Goal: Information Seeking & Learning: Learn about a topic

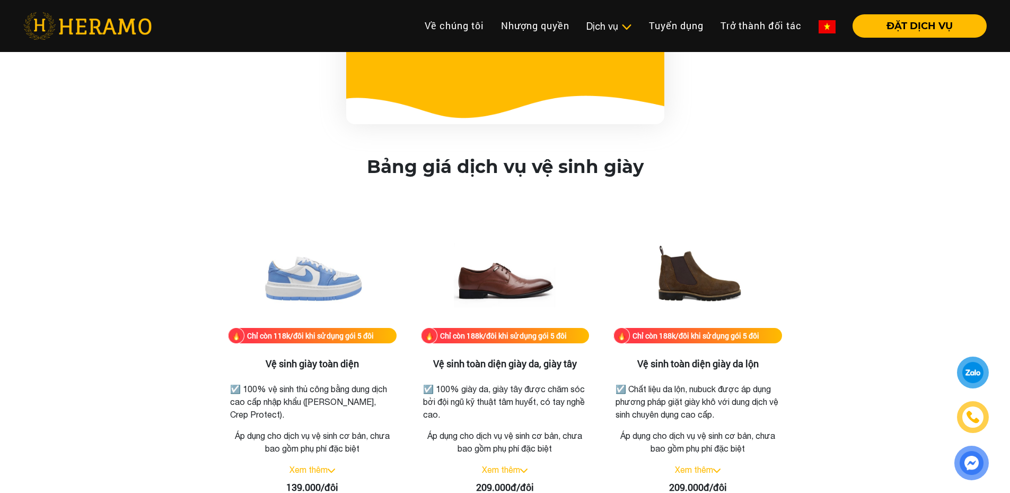
scroll to position [1416, 0]
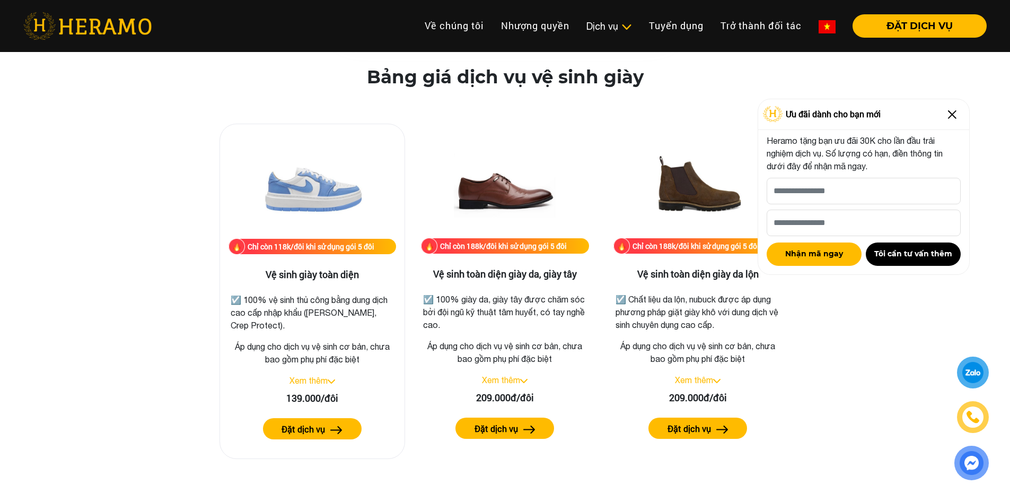
click at [314, 378] on link "Xem thêm" at bounding box center [309, 380] width 38 height 10
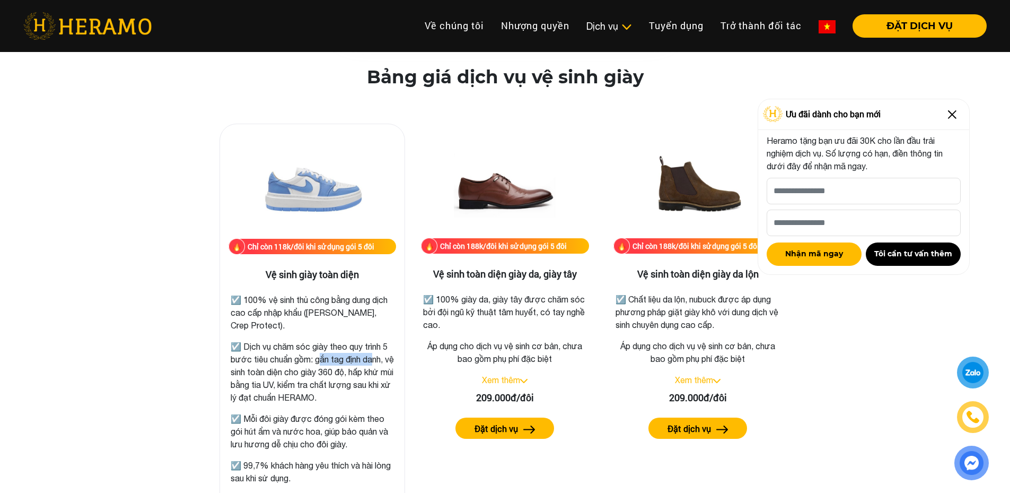
drag, startPoint x: 318, startPoint y: 361, endPoint x: 373, endPoint y: 363, distance: 55.7
click at [373, 363] on p "☑️ Dịch vụ chăm sóc giày theo quy trình 5 bước tiêu chuẩn gồm: gắn tag định dan…" at bounding box center [312, 372] width 163 height 64
click at [274, 379] on p "☑️ Dịch vụ chăm sóc giày theo quy trình 5 bước tiêu chuẩn gồm: gắn tag định dan…" at bounding box center [312, 372] width 163 height 64
drag, startPoint x: 240, startPoint y: 366, endPoint x: 361, endPoint y: 371, distance: 121.0
click at [361, 371] on p "☑️ Dịch vụ chăm sóc giày theo quy trình 5 bước tiêu chuẩn gồm: gắn tag định dan…" at bounding box center [312, 372] width 163 height 64
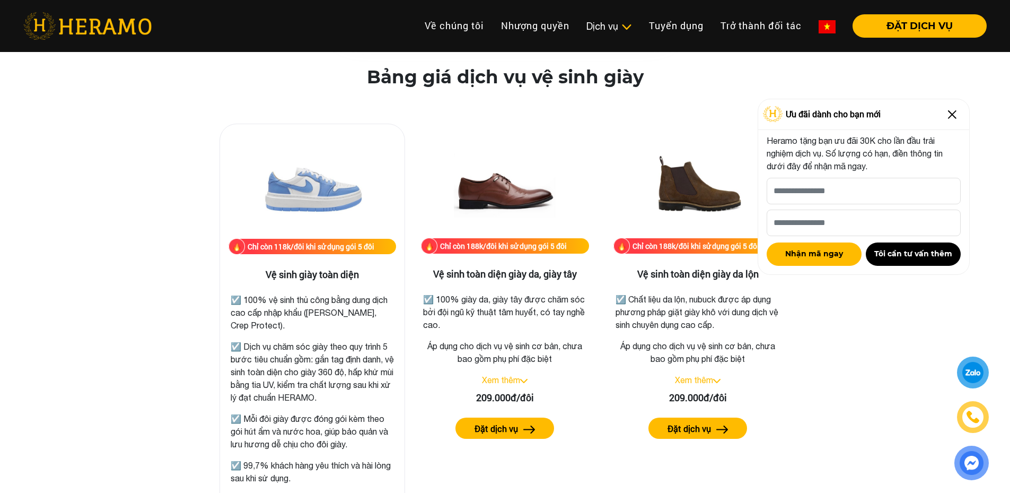
click at [294, 387] on p "☑️ Dịch vụ chăm sóc giày theo quy trình 5 bước tiêu chuẩn gồm: gắn tag định dan…" at bounding box center [312, 372] width 163 height 64
drag, startPoint x: 313, startPoint y: 387, endPoint x: 329, endPoint y: 386, distance: 16.0
click at [329, 386] on p "☑️ Dịch vụ chăm sóc giày theo quy trình 5 bước tiêu chuẩn gồm: gắn tag định dan…" at bounding box center [312, 372] width 163 height 64
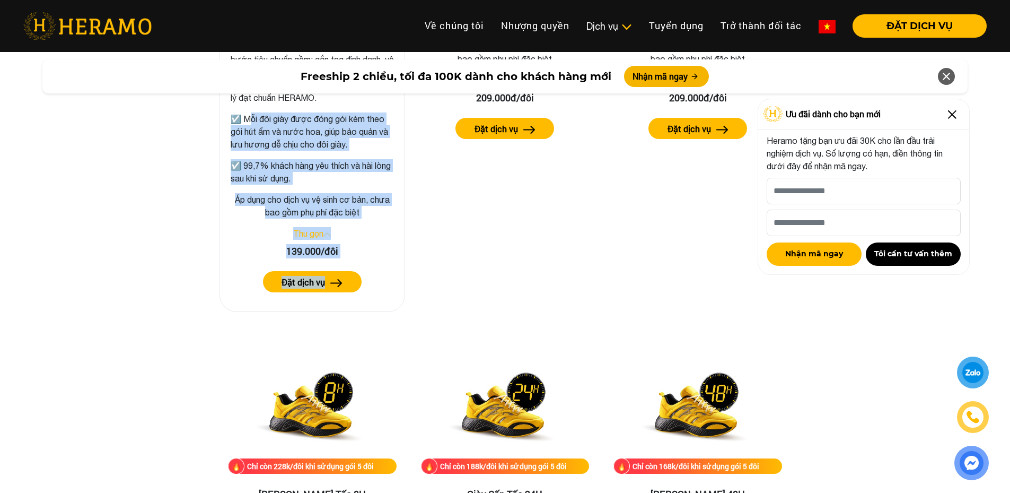
scroll to position [1717, 0]
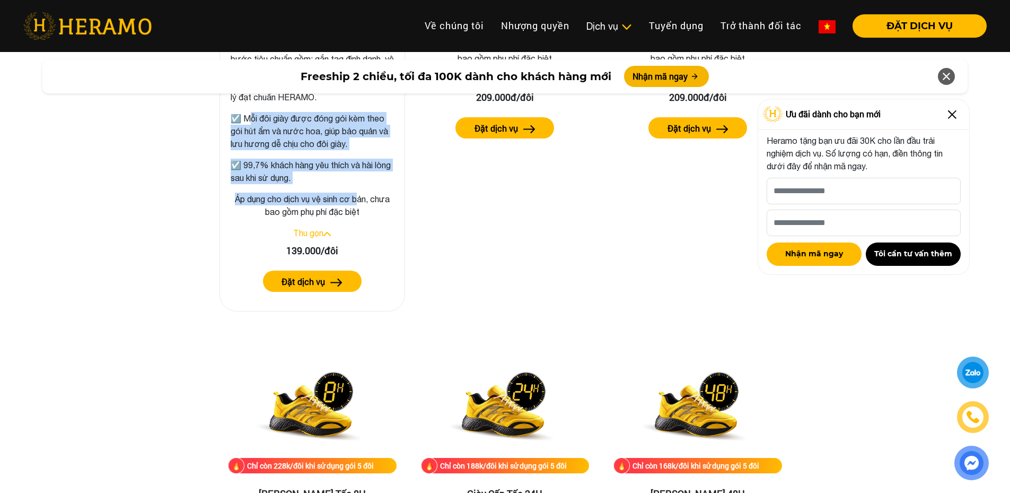
drag, startPoint x: 248, startPoint y: 417, endPoint x: 360, endPoint y: 198, distance: 245.9
click at [360, 198] on div "Chỉ còn 118k/đôi khi sử dụng gói 5 đôi Vệ sinh giày toàn diện ☑️ 100% vệ sinh t…" at bounding box center [313, 67] width 186 height 488
click at [349, 179] on p "☑️ 99,7% khách hàng yêu thích và hài lòng sau khi sử dụng." at bounding box center [312, 171] width 163 height 25
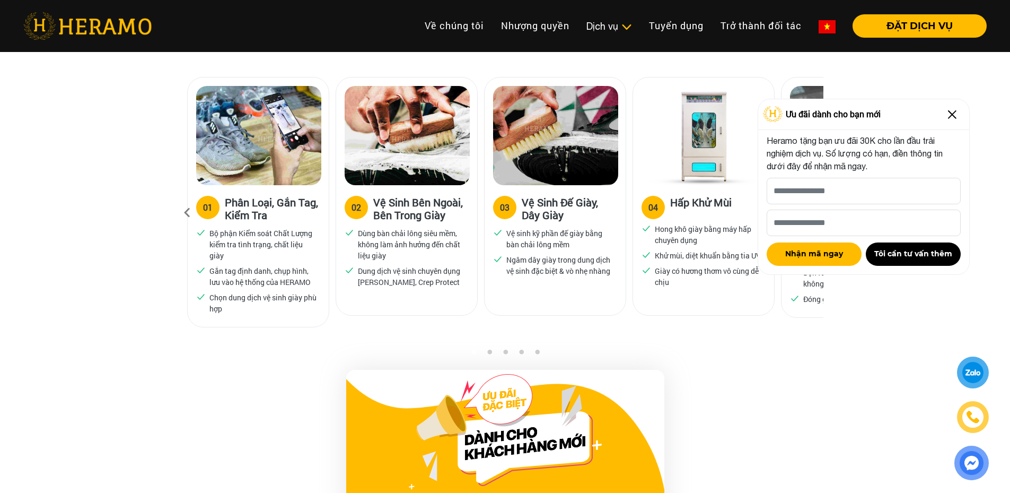
scroll to position [0, 0]
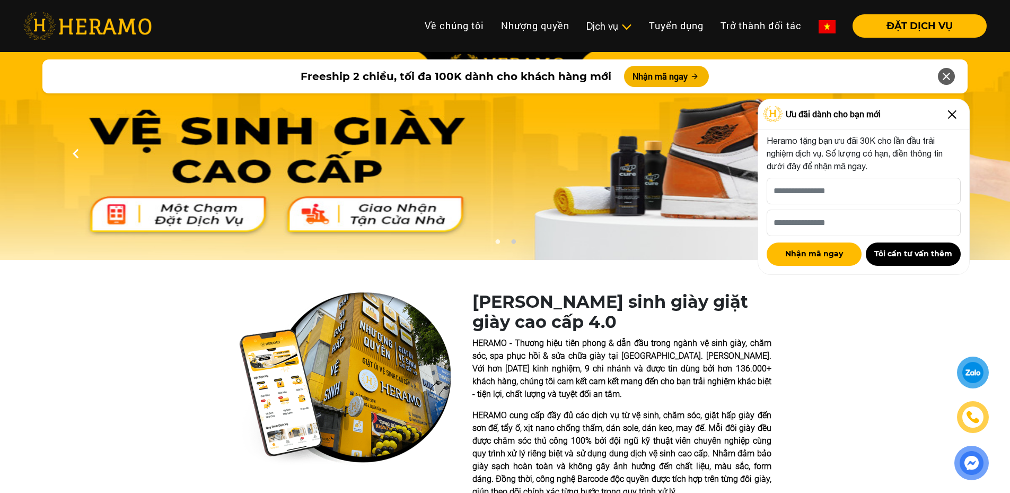
click at [951, 77] on icon at bounding box center [946, 76] width 13 height 19
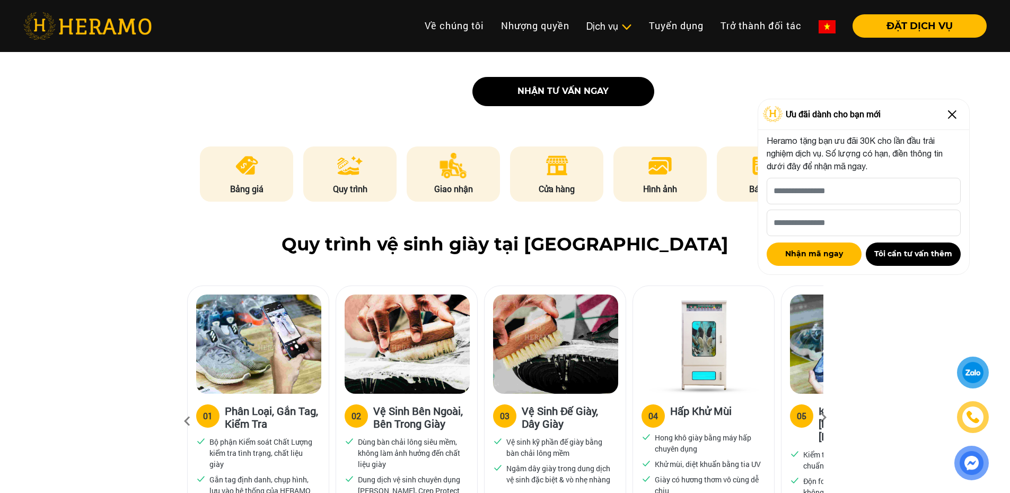
scroll to position [476, 0]
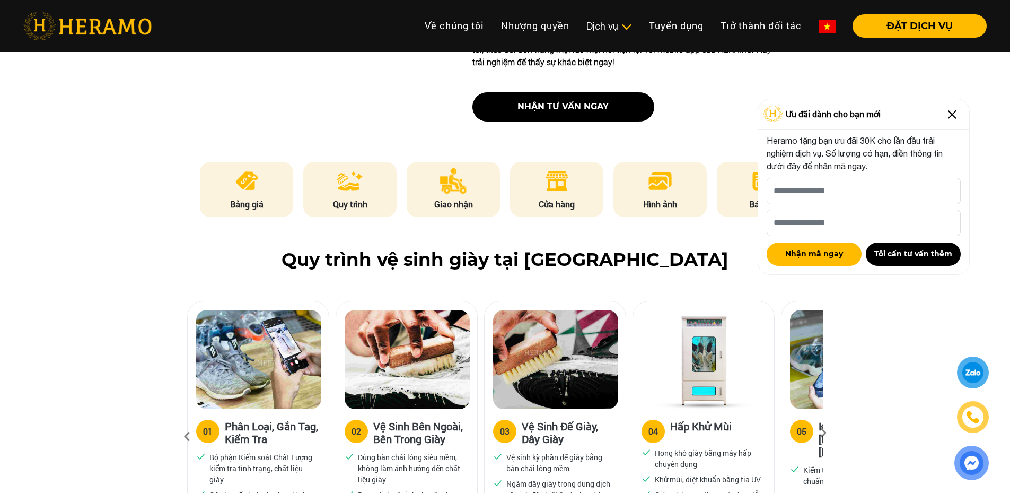
click at [821, 433] on icon at bounding box center [823, 436] width 19 height 7
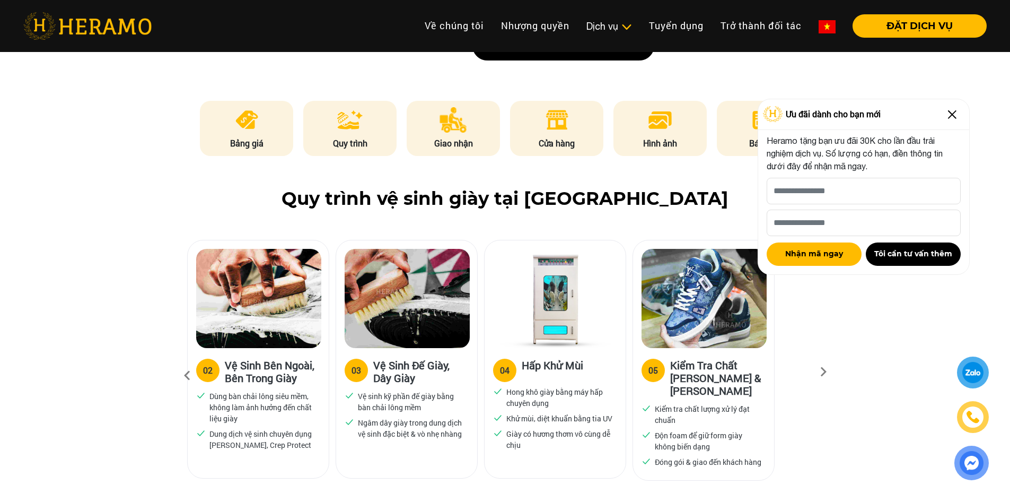
scroll to position [545, 0]
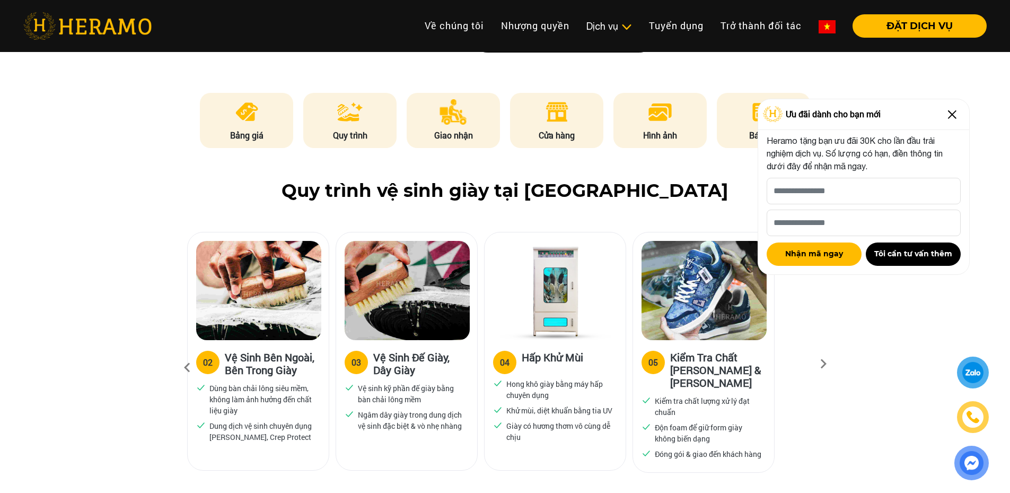
click at [822, 364] on icon at bounding box center [823, 367] width 19 height 7
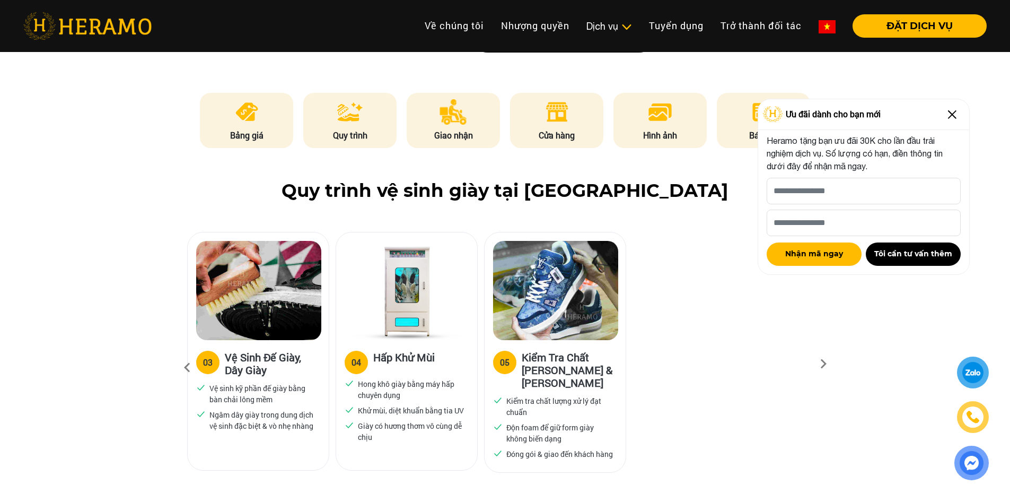
click at [822, 364] on icon at bounding box center [823, 367] width 19 height 7
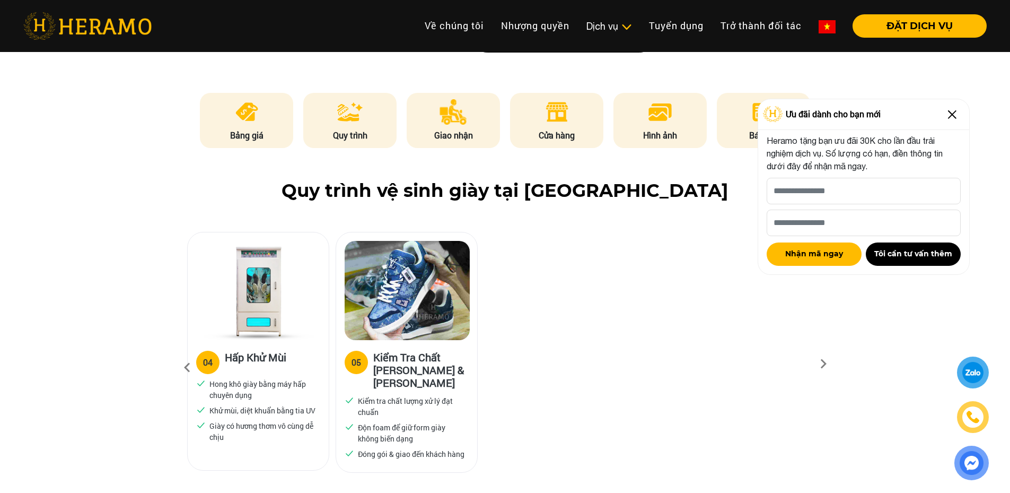
click at [818, 364] on icon at bounding box center [823, 367] width 19 height 7
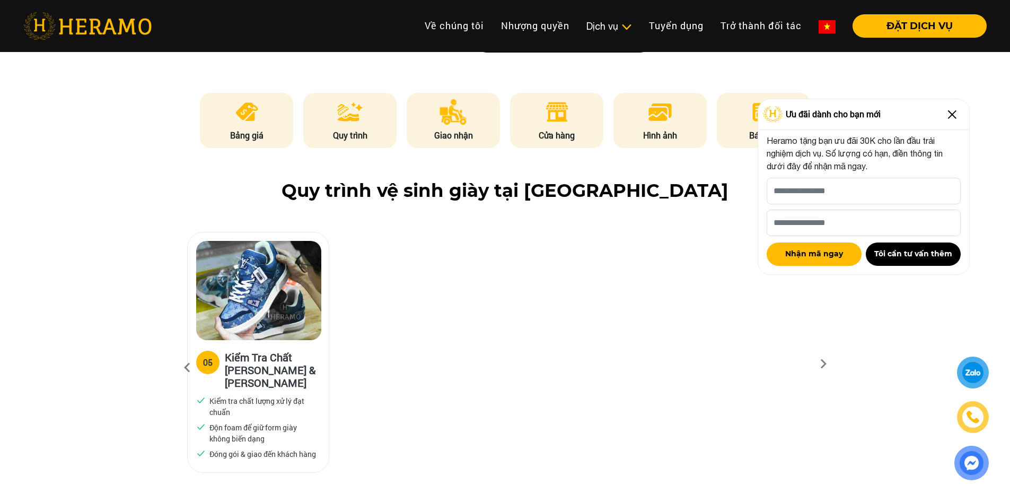
click at [185, 367] on icon at bounding box center [187, 367] width 19 height 29
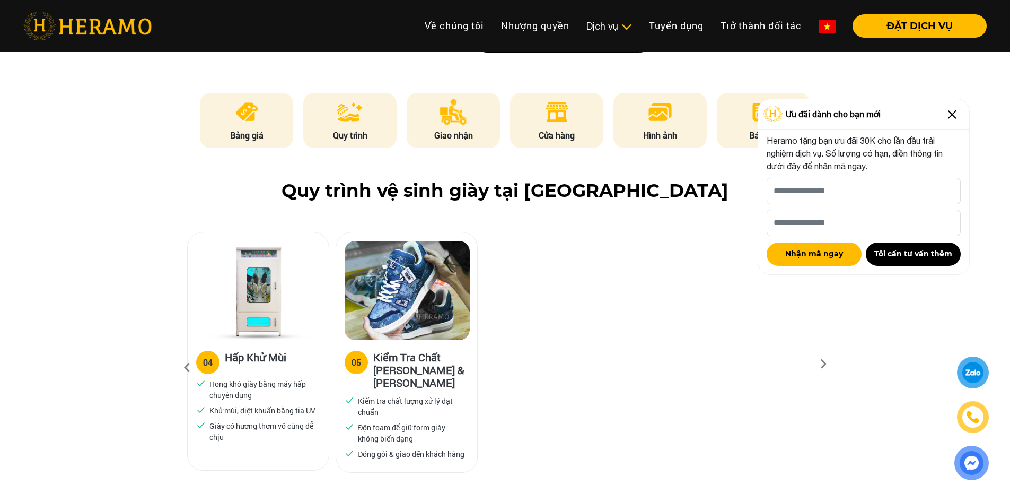
click at [185, 367] on icon at bounding box center [187, 367] width 19 height 29
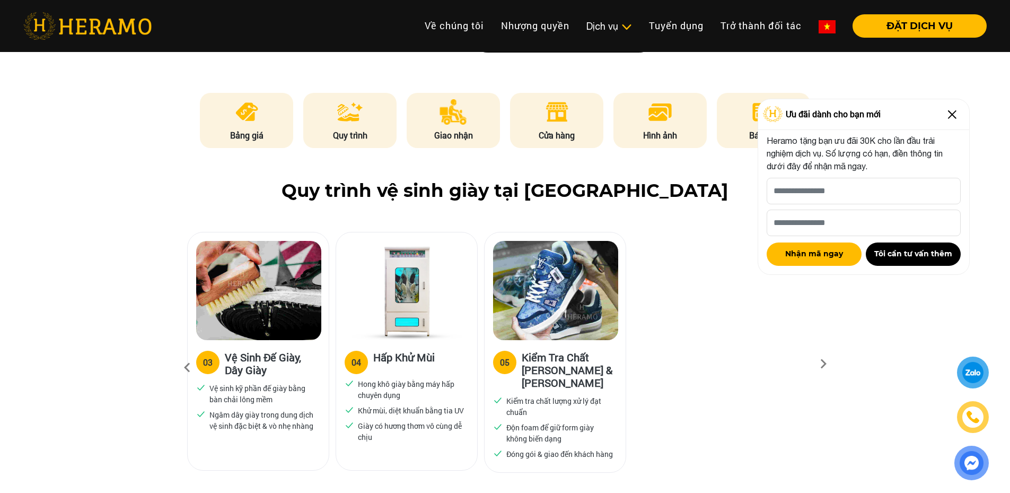
click at [185, 367] on icon at bounding box center [187, 367] width 19 height 29
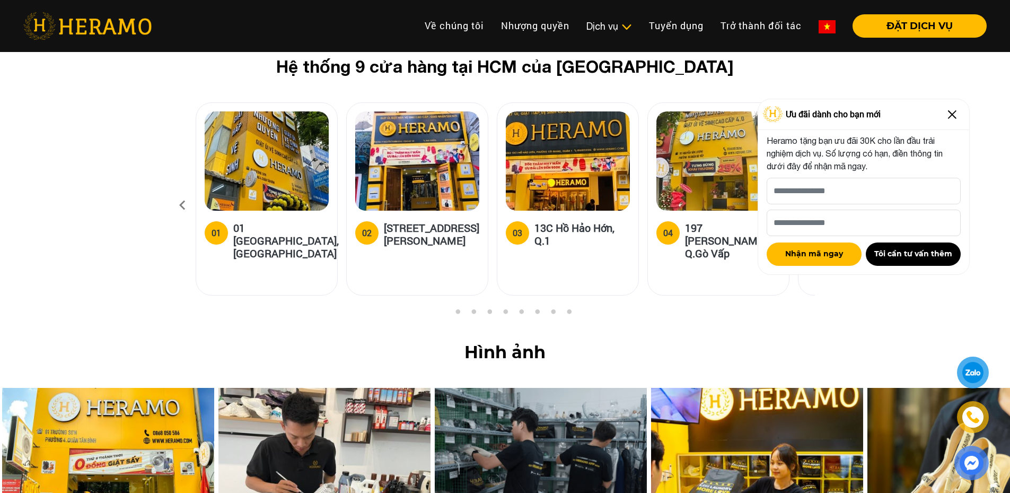
scroll to position [4855, 0]
